Goal: Task Accomplishment & Management: Complete application form

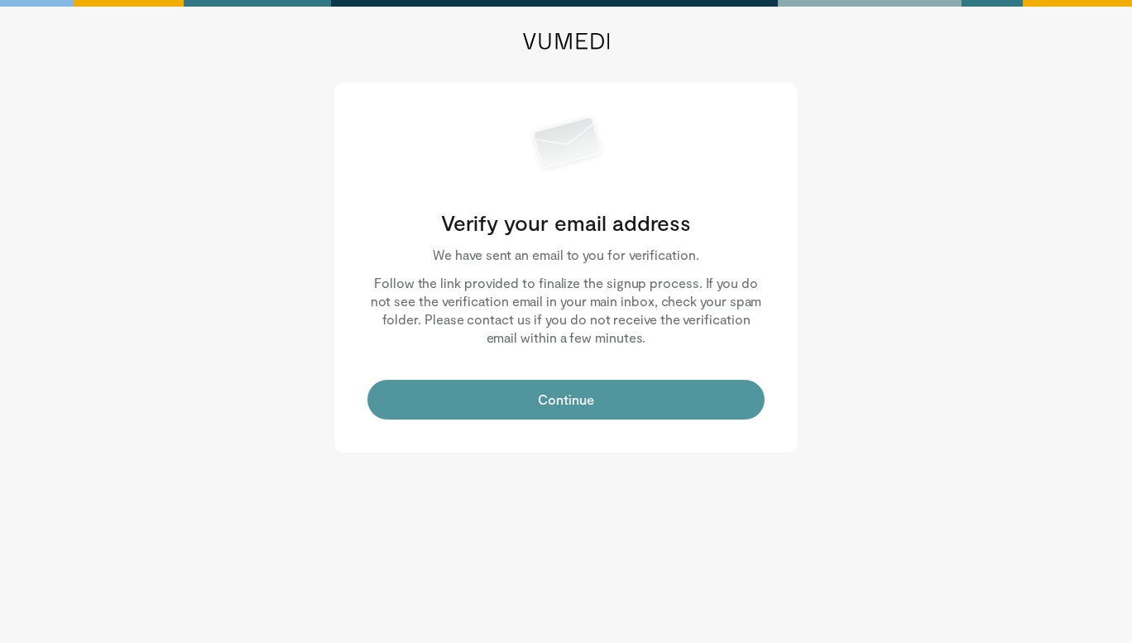
click at [575, 395] on button "Continue" at bounding box center [565, 400] width 397 height 40
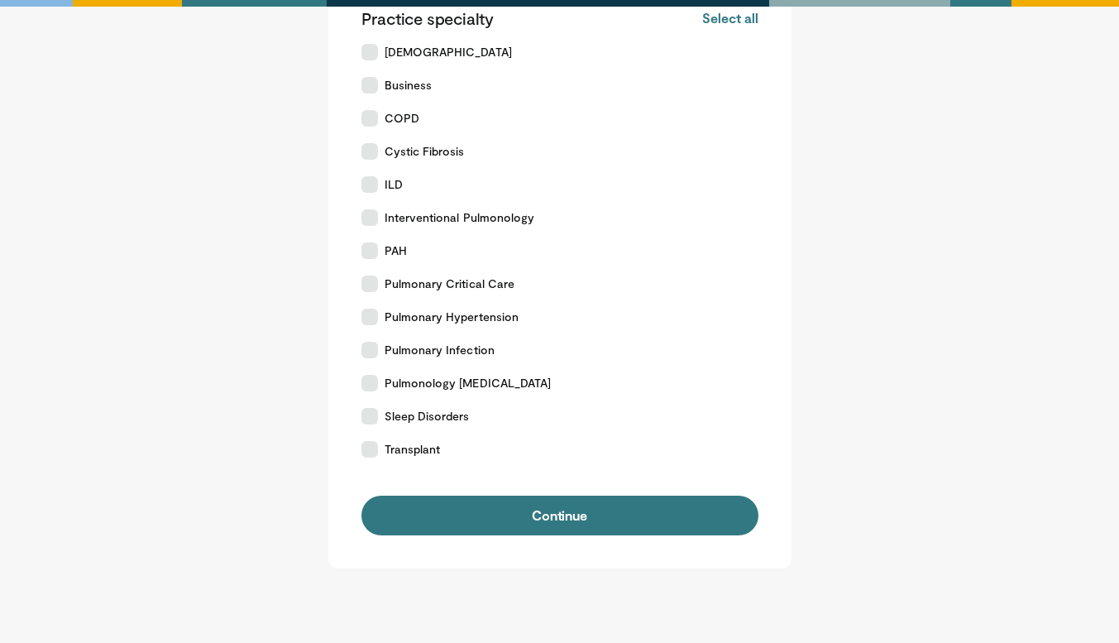
scroll to position [414, 0]
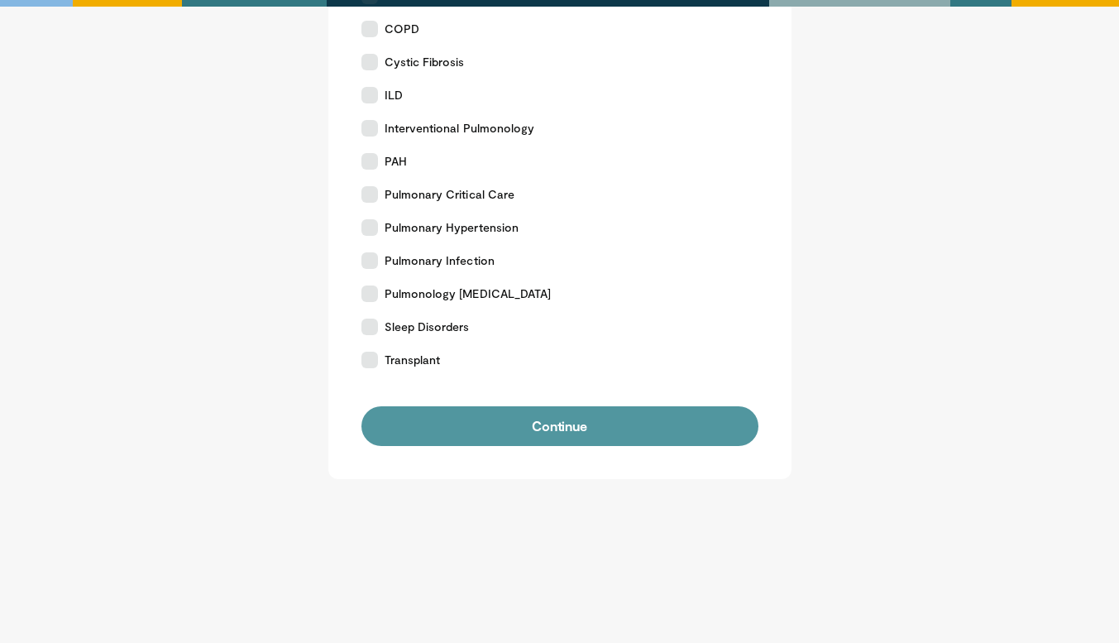
click at [577, 440] on button "Continue" at bounding box center [559, 426] width 397 height 40
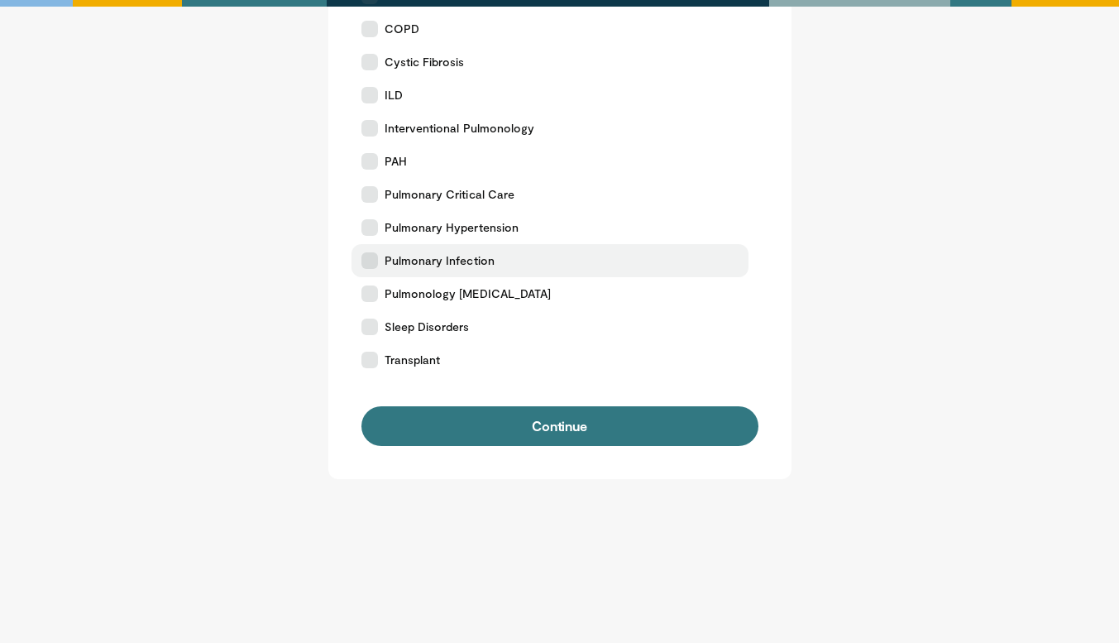
click at [378, 265] on label "Pulmonary Infection" at bounding box center [550, 260] width 397 height 33
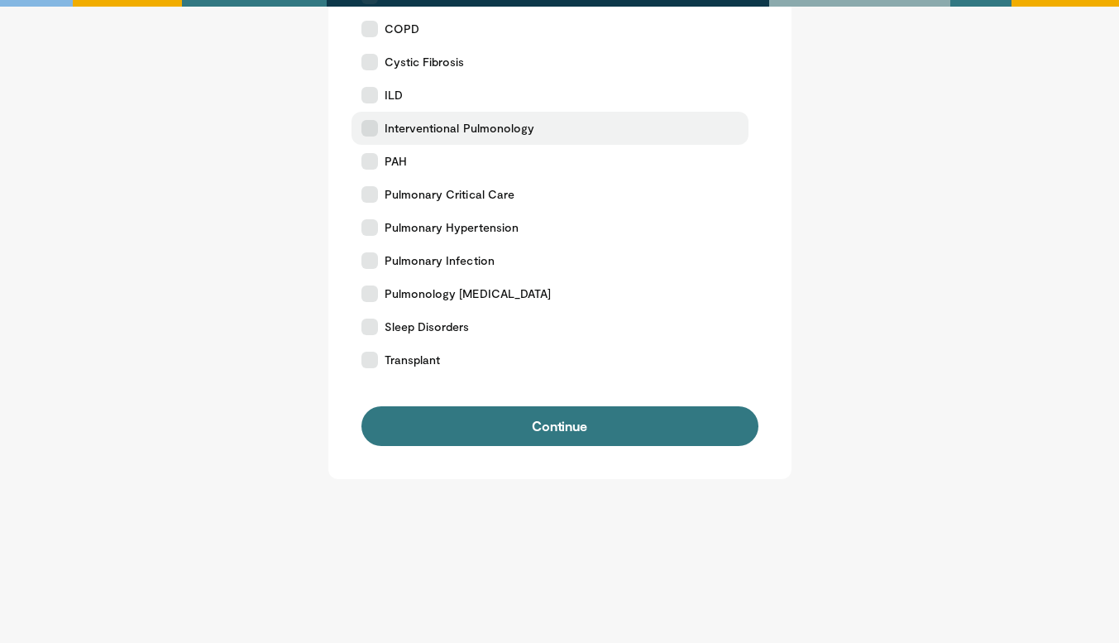
scroll to position [0, 0]
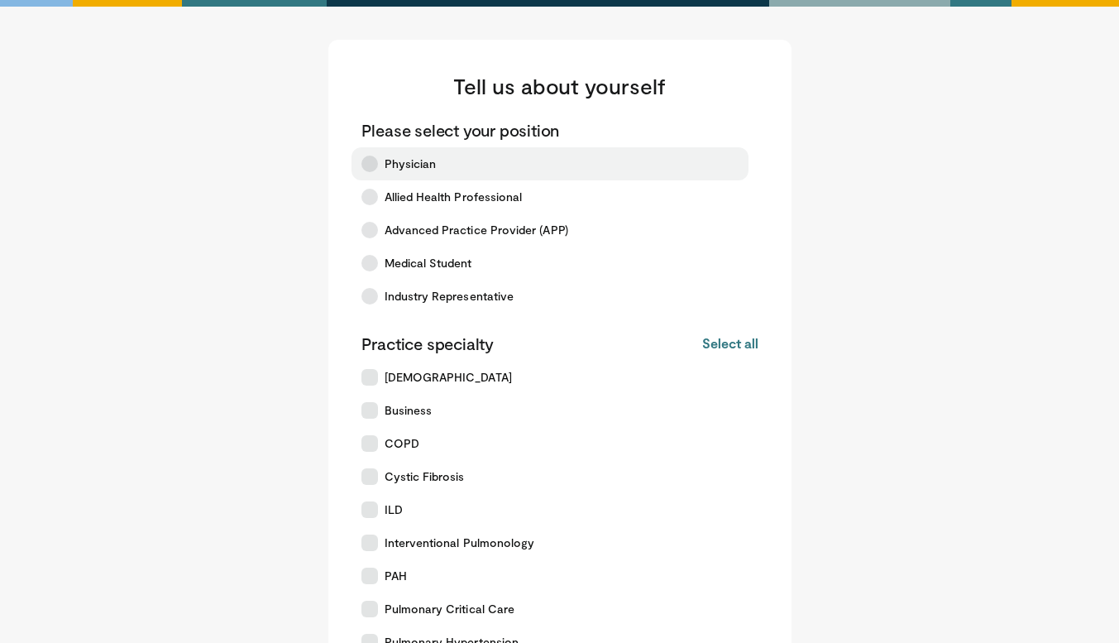
click at [430, 158] on span "Physician" at bounding box center [411, 164] width 52 height 17
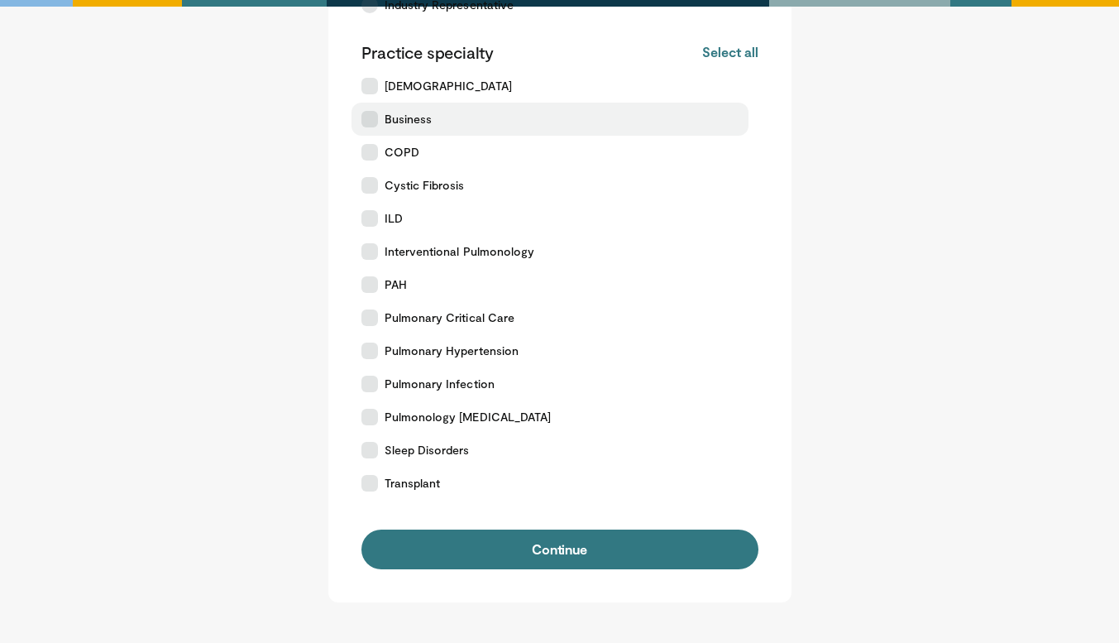
scroll to position [309, 0]
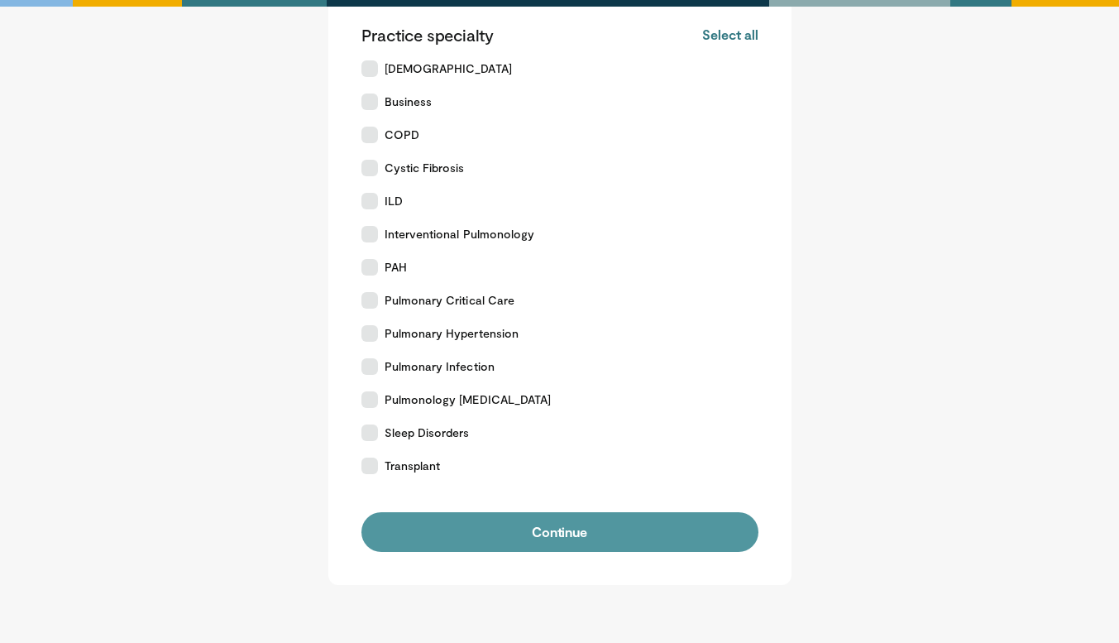
click at [487, 528] on button "Continue" at bounding box center [559, 532] width 397 height 40
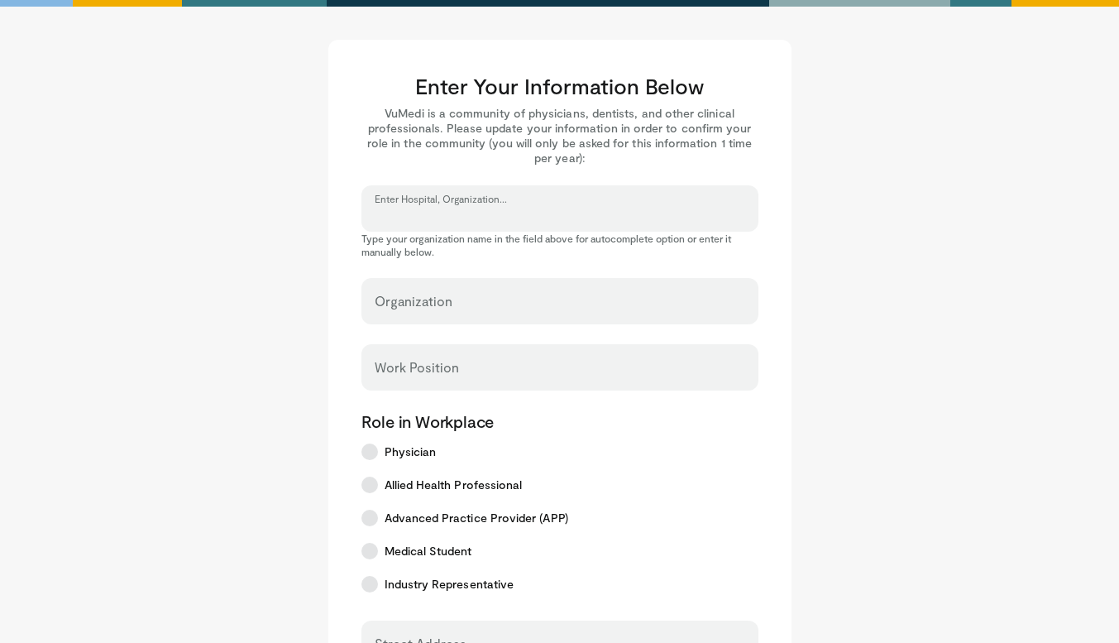
click at [617, 207] on input "Enter Hospital, Organization..." at bounding box center [560, 216] width 371 height 18
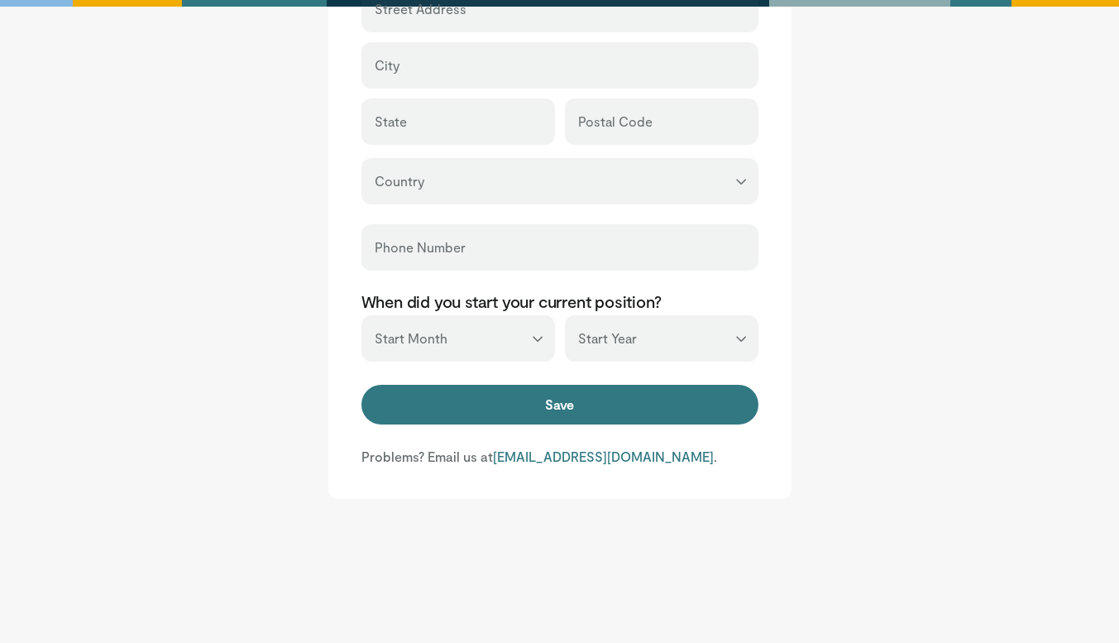
scroll to position [636, 0]
